Goal: Information Seeking & Learning: Learn about a topic

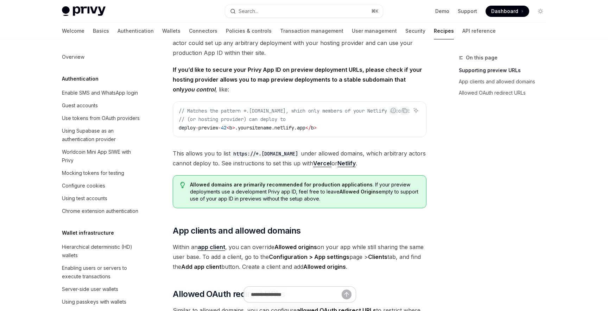
scroll to position [588, 0]
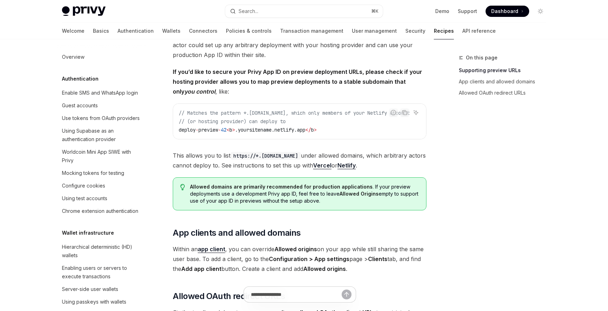
click at [291, 116] on span "// Matches the pattern *.[DOMAIN_NAME], which only members of your Netlify acco…" at bounding box center [294, 113] width 231 height 6
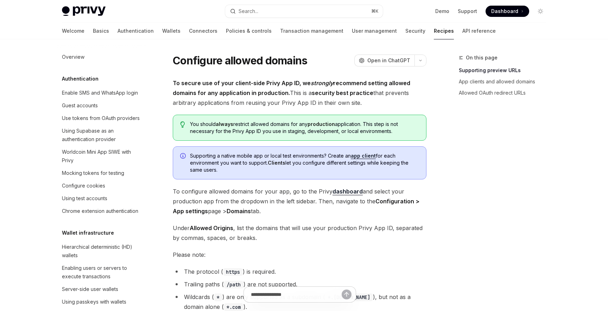
scroll to position [0, 0]
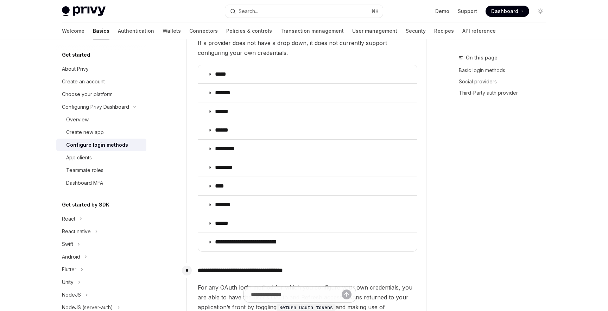
scroll to position [854, 0]
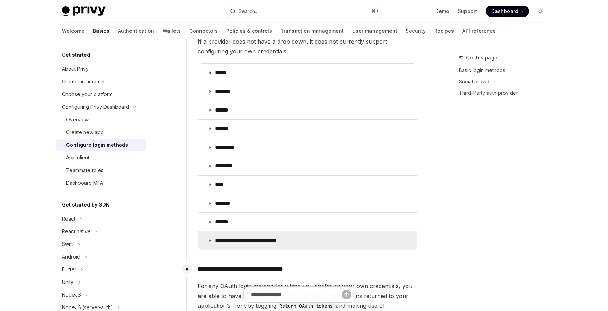
click at [224, 231] on summary "**********" at bounding box center [307, 240] width 219 height 18
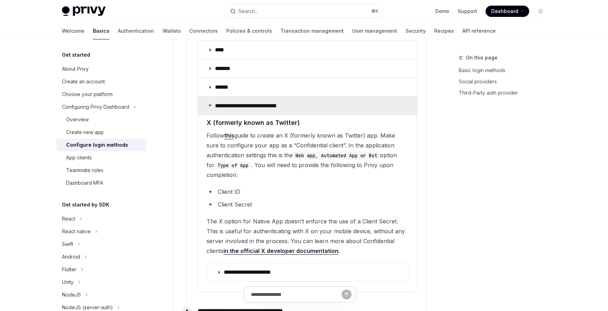
scroll to position [996, 0]
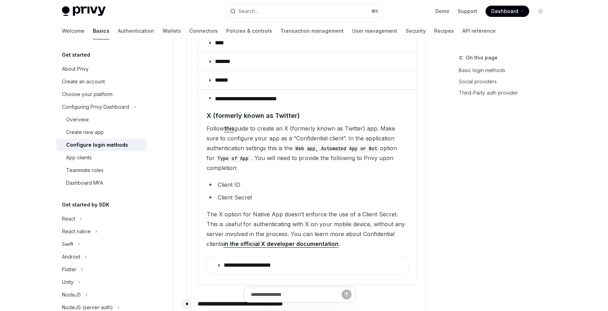
click at [230, 125] on link "this" at bounding box center [229, 128] width 10 height 7
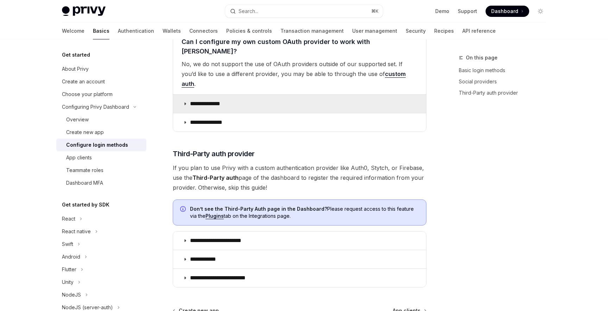
scroll to position [1777, 0]
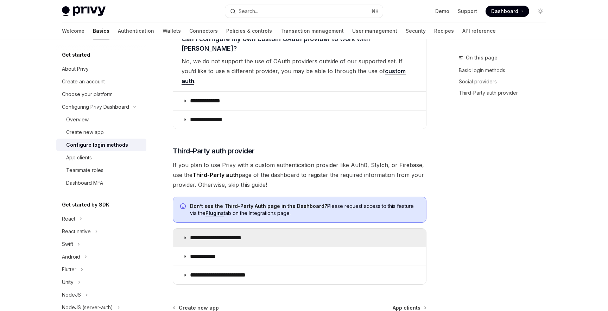
click at [200, 234] on p "**********" at bounding box center [222, 237] width 65 height 7
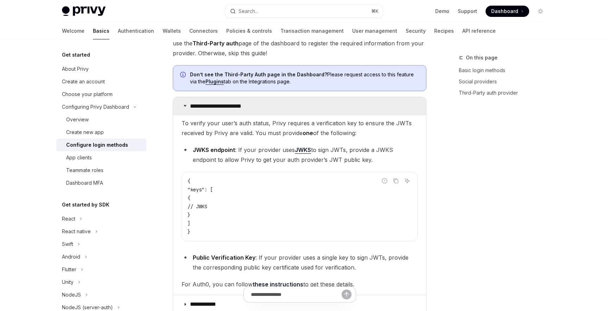
scroll to position [1921, 0]
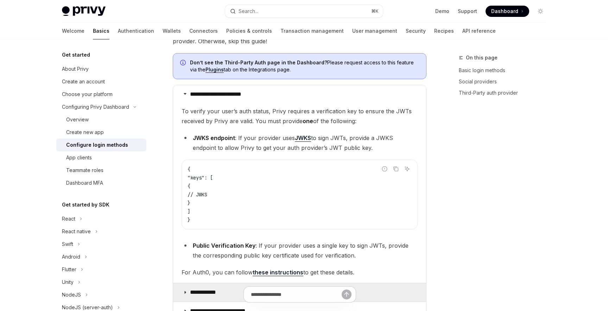
click at [201, 289] on p "**********" at bounding box center [208, 292] width 36 height 7
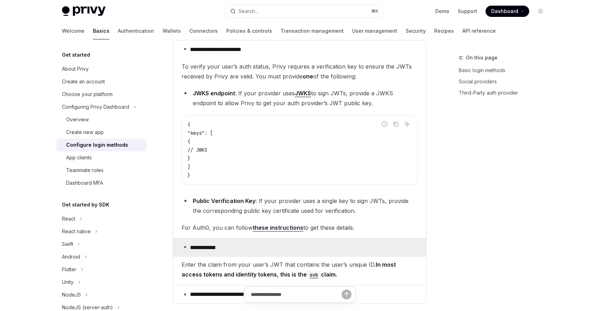
scroll to position [2023, 0]
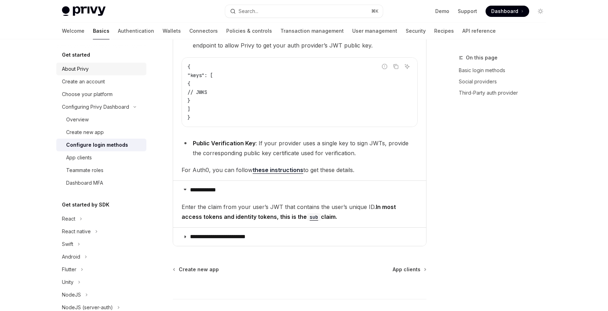
click at [91, 71] on div "About Privy" at bounding box center [102, 69] width 80 height 8
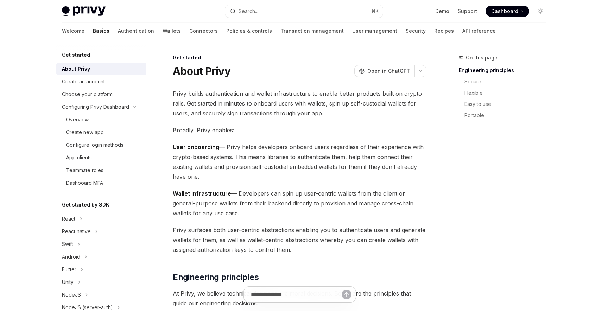
click at [82, 15] on img at bounding box center [84, 11] width 44 height 10
type textarea "*"
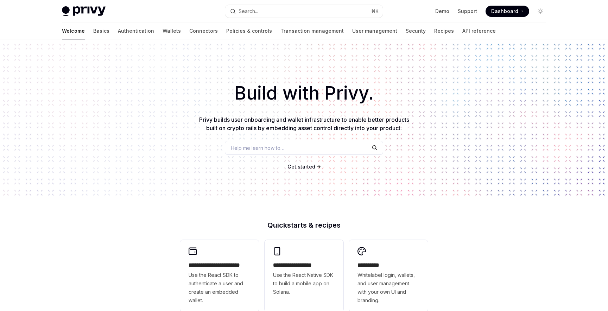
click at [498, 9] on span "Dashboard" at bounding box center [504, 11] width 27 height 7
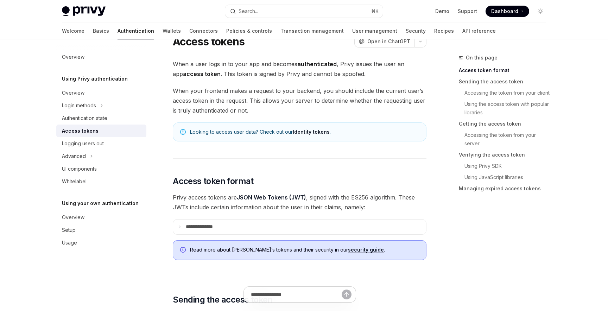
scroll to position [23, 0]
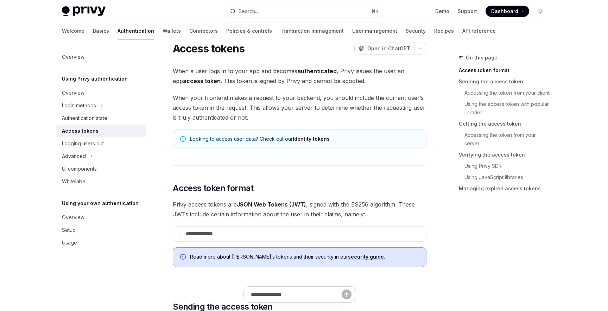
click at [310, 138] on link "Identity tokens" at bounding box center [311, 139] width 37 height 6
type textarea "*"
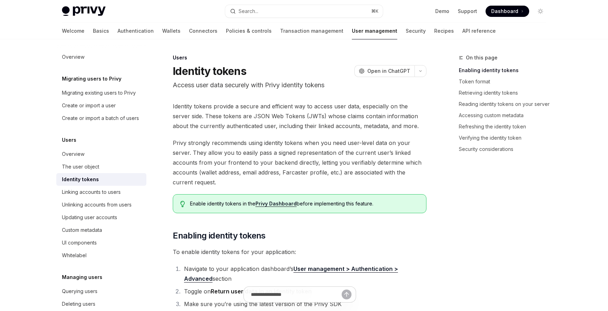
click at [271, 204] on link "Privy Dashboard" at bounding box center [275, 203] width 41 height 6
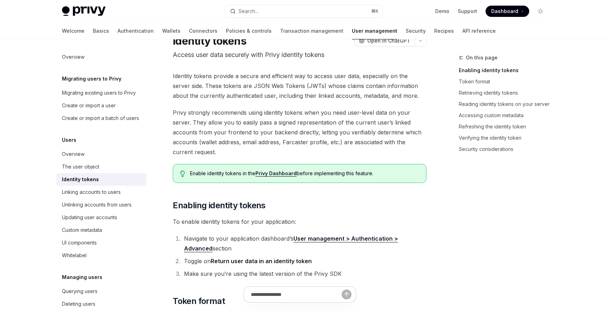
scroll to position [37, 0]
